Goal: Book appointment/travel/reservation

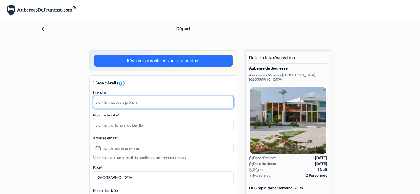
click at [123, 106] on input "text" at bounding box center [163, 102] width 141 height 12
type input "Nour"
type input "Louhaichi"
type input "[EMAIL_ADDRESS][DOMAIN_NAME]"
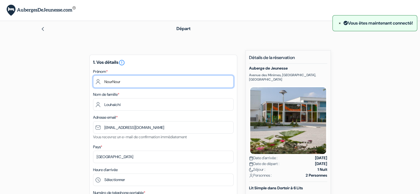
type input "NourNour"
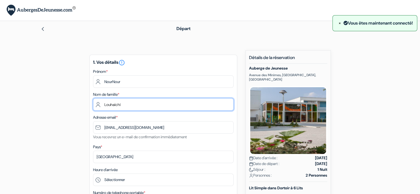
click at [113, 104] on input "Louhaichi" at bounding box center [163, 104] width 141 height 12
type input "LouhOuhichiaichi"
drag, startPoint x: 144, startPoint y: 104, endPoint x: 88, endPoint y: 109, distance: 56.0
type input "Ouhichi"
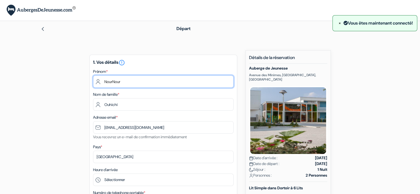
click at [123, 80] on input "NourNour" at bounding box center [163, 81] width 141 height 12
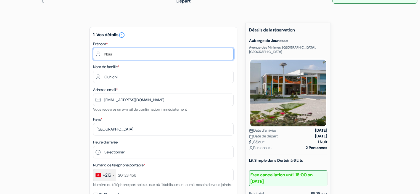
scroll to position [31, 0]
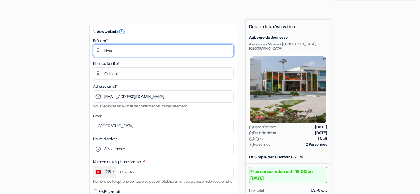
type input "Nour"
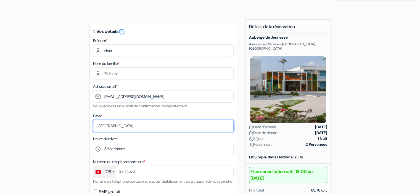
click at [114, 125] on select "Selectionner le pays Abkhazie [GEOGRAPHIC_DATA] [GEOGRAPHIC_DATA] [GEOGRAPHIC_D…" at bounding box center [163, 126] width 141 height 12
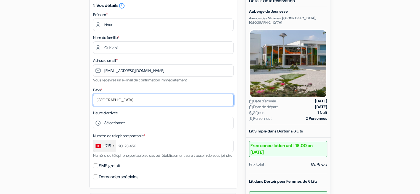
scroll to position [60, 0]
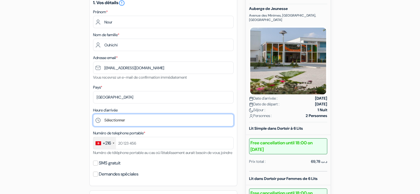
click at [122, 120] on select "Sélectionner 16:00 17:00 18:00 19:00 20:00 21:00" at bounding box center [163, 120] width 141 height 12
select select "18"
click at [93, 114] on select "Sélectionner 16:00 17:00 18:00 19:00 20:00 21:00" at bounding box center [163, 120] width 141 height 12
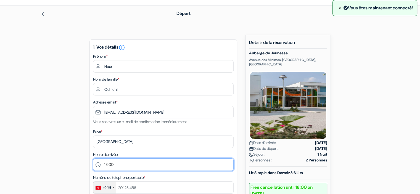
scroll to position [15, 0]
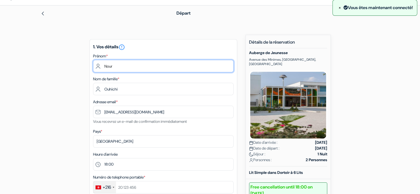
click at [144, 64] on input "Nour" at bounding box center [163, 66] width 141 height 12
click at [130, 68] on input "Nour" at bounding box center [163, 66] width 141 height 12
type input "Nour"
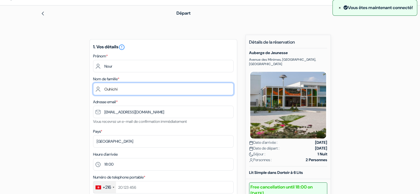
click at [129, 91] on input "Ouhichi" at bounding box center [163, 89] width 141 height 12
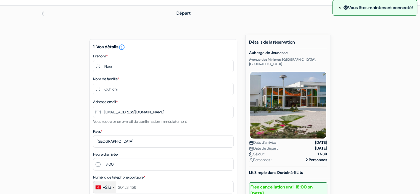
click at [339, 9] on span "×" at bounding box center [340, 8] width 2 height 6
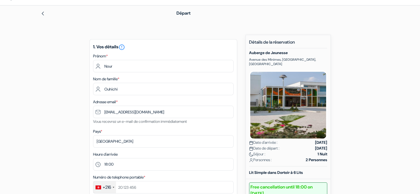
click at [115, 74] on div "1. Vos détails error_outline Prénom * Nour Nom de famille * Ouhichi Adresse ema…" at bounding box center [163, 134] width 148 height 191
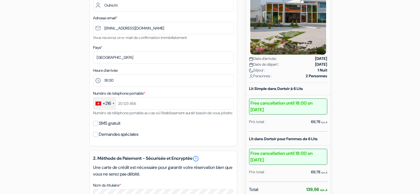
scroll to position [101, 0]
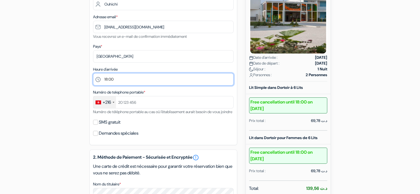
click at [121, 79] on select "Sélectionner 16:00 17:00 18:00 19:00 20:00 21:00" at bounding box center [163, 79] width 141 height 12
select select "19"
click at [93, 73] on select "Sélectionner 16:00 17:00 18:00 19:00 20:00 21:00" at bounding box center [163, 79] width 141 height 12
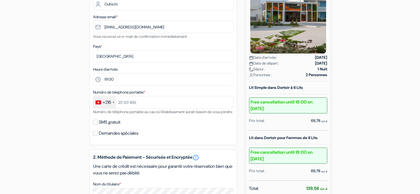
click at [65, 104] on div "add_box Auberge de Jeunesse [GEOGRAPHIC_DATA], [GEOGRAPHIC_DATA], [GEOGRAPHIC_D…" at bounding box center [210, 153] width 365 height 406
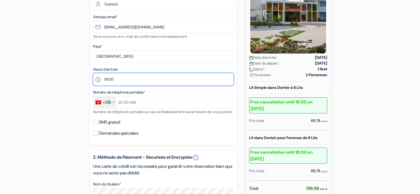
click at [122, 78] on select "Sélectionner 16:00 17:00 18:00 19:00 20:00 21:00" at bounding box center [163, 79] width 141 height 12
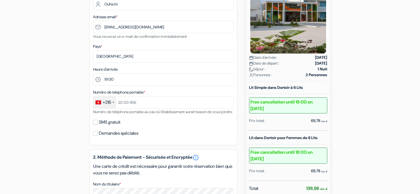
click at [110, 104] on div "+216" at bounding box center [107, 102] width 8 height 7
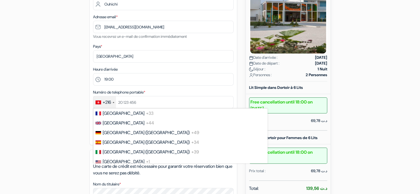
scroll to position [2201, 0]
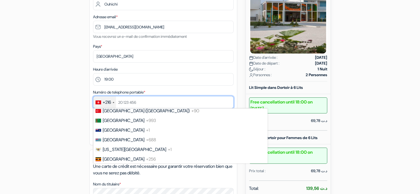
click at [128, 104] on input "text" at bounding box center [163, 102] width 141 height 12
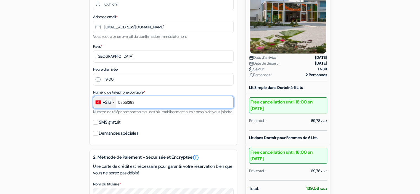
type input "53551293"
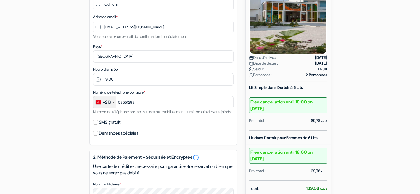
click at [14, 121] on form "Départ add_box Auberge de Jeunesse [GEOGRAPHIC_DATA], [GEOGRAPHIC_DATA], [GEOGR…" at bounding box center [210, 130] width 420 height 421
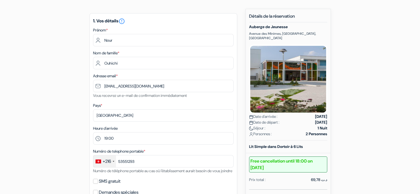
scroll to position [46, 0]
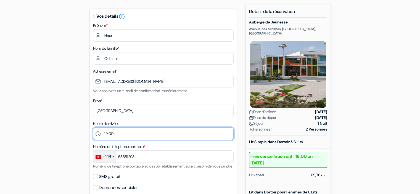
click at [116, 134] on select "Sélectionner 16:00 17:00 18:00 19:00 20:00 21:00" at bounding box center [163, 134] width 141 height 12
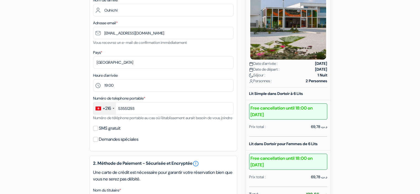
scroll to position [95, 0]
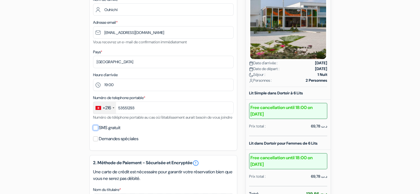
click at [95, 130] on input "SMS gratuit" at bounding box center [95, 127] width 5 height 5
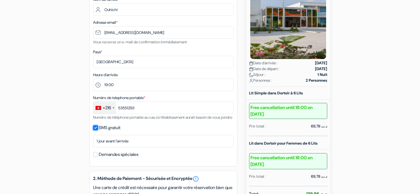
click at [94, 130] on input "SMS gratuit" at bounding box center [95, 127] width 5 height 5
checkbox input "false"
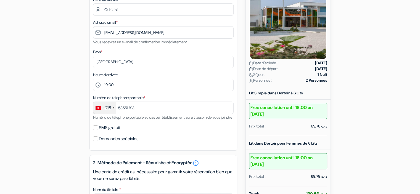
click at [72, 154] on div "add_box Auberge de Jeunesse [GEOGRAPHIC_DATA], [GEOGRAPHIC_DATA], [GEOGRAPHIC_D…" at bounding box center [210, 158] width 365 height 406
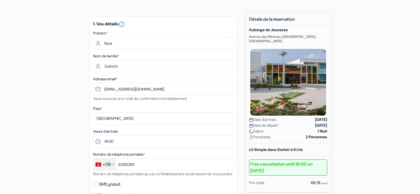
scroll to position [0, 0]
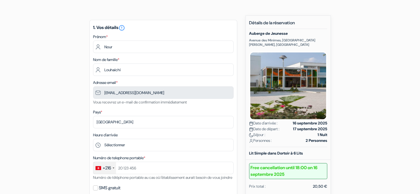
scroll to position [36, 0]
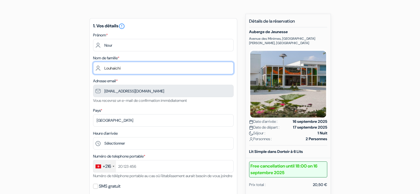
drag, startPoint x: 131, startPoint y: 68, endPoint x: 77, endPoint y: 65, distance: 54.2
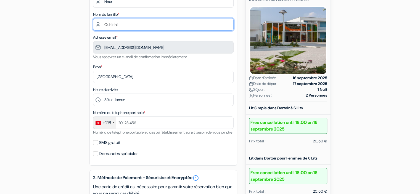
scroll to position [80, 0]
type input "Ouhichi"
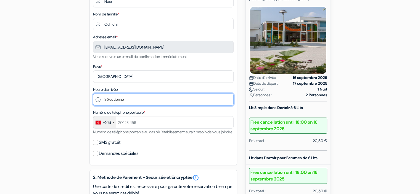
click at [123, 100] on select "Sélectionner 16:00 17:00 18:00 19:00 20:00 21:00" at bounding box center [163, 99] width 141 height 12
select select "19"
click at [93, 94] on select "Sélectionner 16:00 17:00 18:00 19:00 20:00 21:00" at bounding box center [163, 99] width 141 height 12
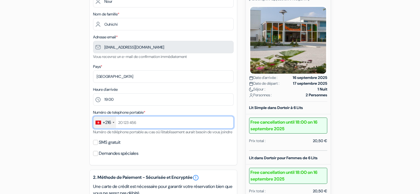
click at [139, 122] on input "text" at bounding box center [163, 122] width 141 height 12
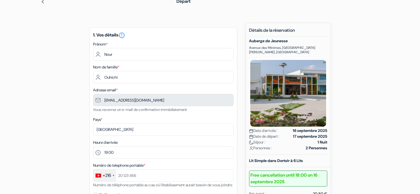
scroll to position [28, 0]
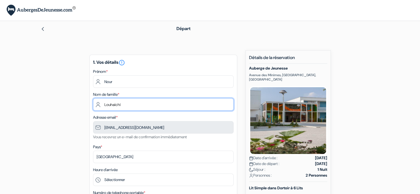
drag, startPoint x: 129, startPoint y: 104, endPoint x: 92, endPoint y: 104, distance: 37.0
click at [92, 104] on div "1. Vos détails error_outline Prénom * Nour Nom de famille * [PERSON_NAME] Adres…" at bounding box center [163, 150] width 148 height 191
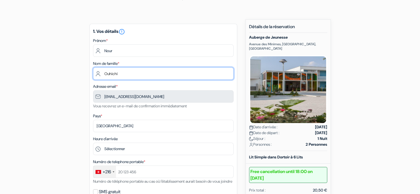
scroll to position [38, 0]
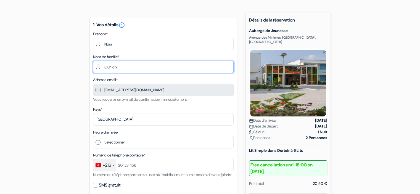
type input "Ouhichi"
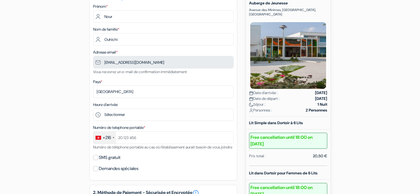
scroll to position [65, 0]
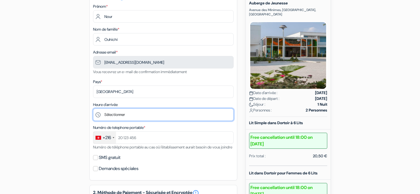
click at [120, 113] on select "Sélectionner 16:00 17:00 18:00 19:00 20:00 21:00" at bounding box center [163, 115] width 141 height 12
select select "19"
click at [93, 109] on select "Sélectionner 16:00 17:00 18:00 19:00 20:00 21:00" at bounding box center [163, 115] width 141 height 12
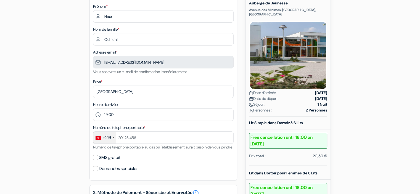
click at [59, 146] on div "add_box Auberge de Jeunesse [GEOGRAPHIC_DATA], [GEOGRAPHIC_DATA], [GEOGRAPHIC_D…" at bounding box center [210, 188] width 365 height 406
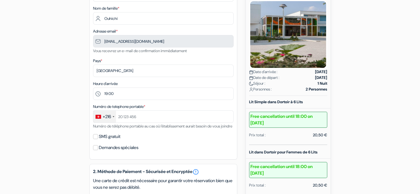
scroll to position [87, 0]
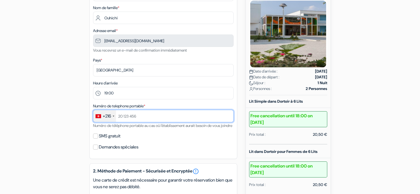
click at [137, 117] on input "text" at bounding box center [163, 116] width 141 height 12
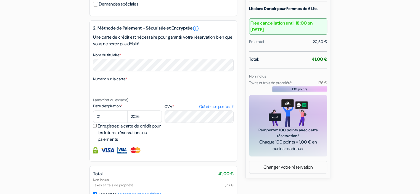
scroll to position [230, 0]
type input "53551293"
click at [109, 123] on select "01 02 03 04 05 06 07 08 09 10 11 12" at bounding box center [110, 116] width 35 height 12
click at [67, 128] on div "add_box Auberge de Jeunesse [GEOGRAPHIC_DATA], [GEOGRAPHIC_DATA], [GEOGRAPHIC_D…" at bounding box center [210, 24] width 365 height 406
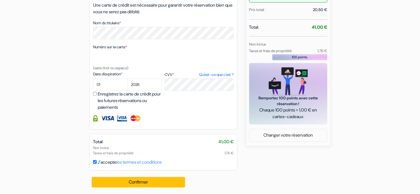
scroll to position [0, 0]
